Goal: Transaction & Acquisition: Download file/media

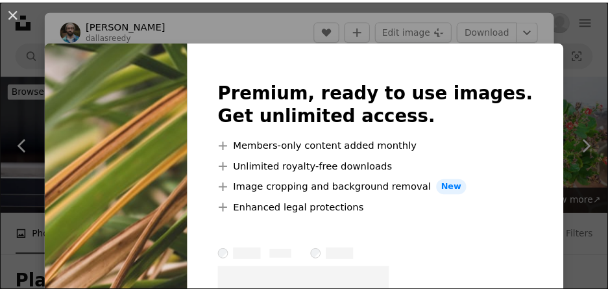
scroll to position [519, 0]
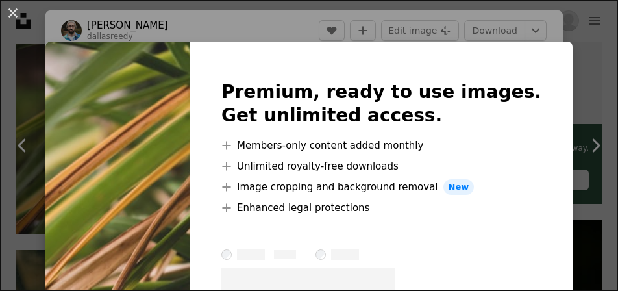
click at [288, 31] on div "An X shape Premium, ready to use images. Get unlimited access. A plus sign Memb…" at bounding box center [309, 145] width 618 height 291
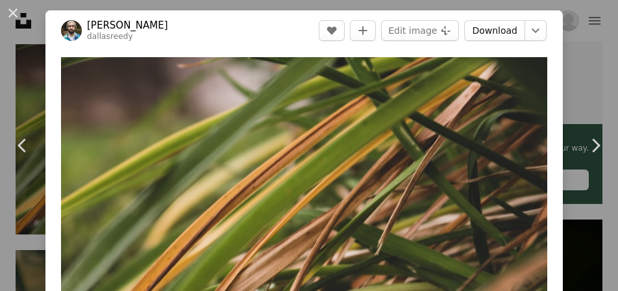
click at [497, 35] on link "Download" at bounding box center [494, 30] width 61 height 21
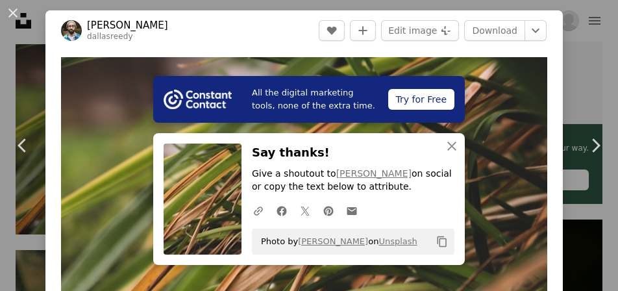
click at [439, 240] on icon "Copy content" at bounding box center [442, 242] width 12 height 12
click at [19, 18] on button "An X shape" at bounding box center [13, 13] width 16 height 16
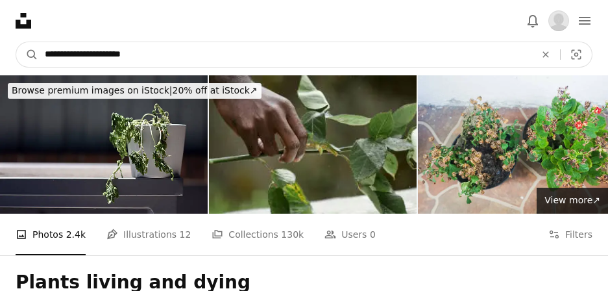
drag, startPoint x: 142, startPoint y: 58, endPoint x: -3, endPoint y: 59, distance: 144.7
type input "*********"
click at [16, 42] on button "A magnifying glass" at bounding box center [27, 54] width 22 height 25
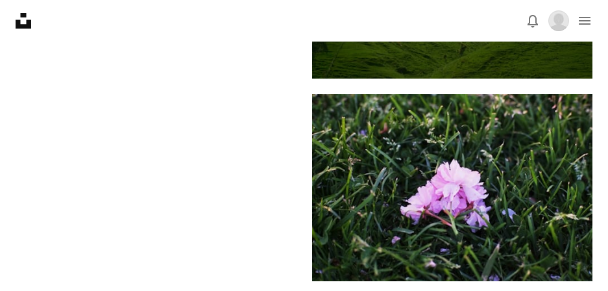
scroll to position [2791, 0]
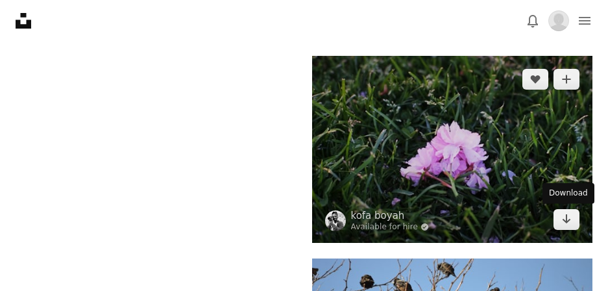
click at [565, 225] on icon "Arrow pointing down" at bounding box center [566, 219] width 10 height 16
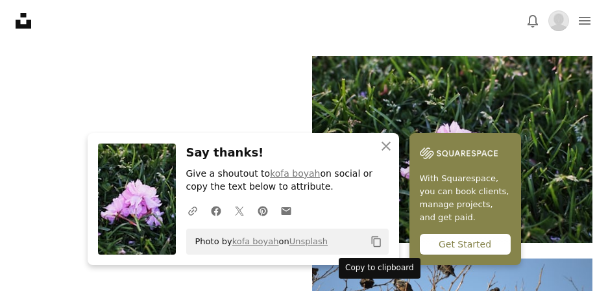
click at [375, 241] on icon "Copy content" at bounding box center [377, 242] width 12 height 12
